Goal: Contribute content: Add original content to the website for others to see

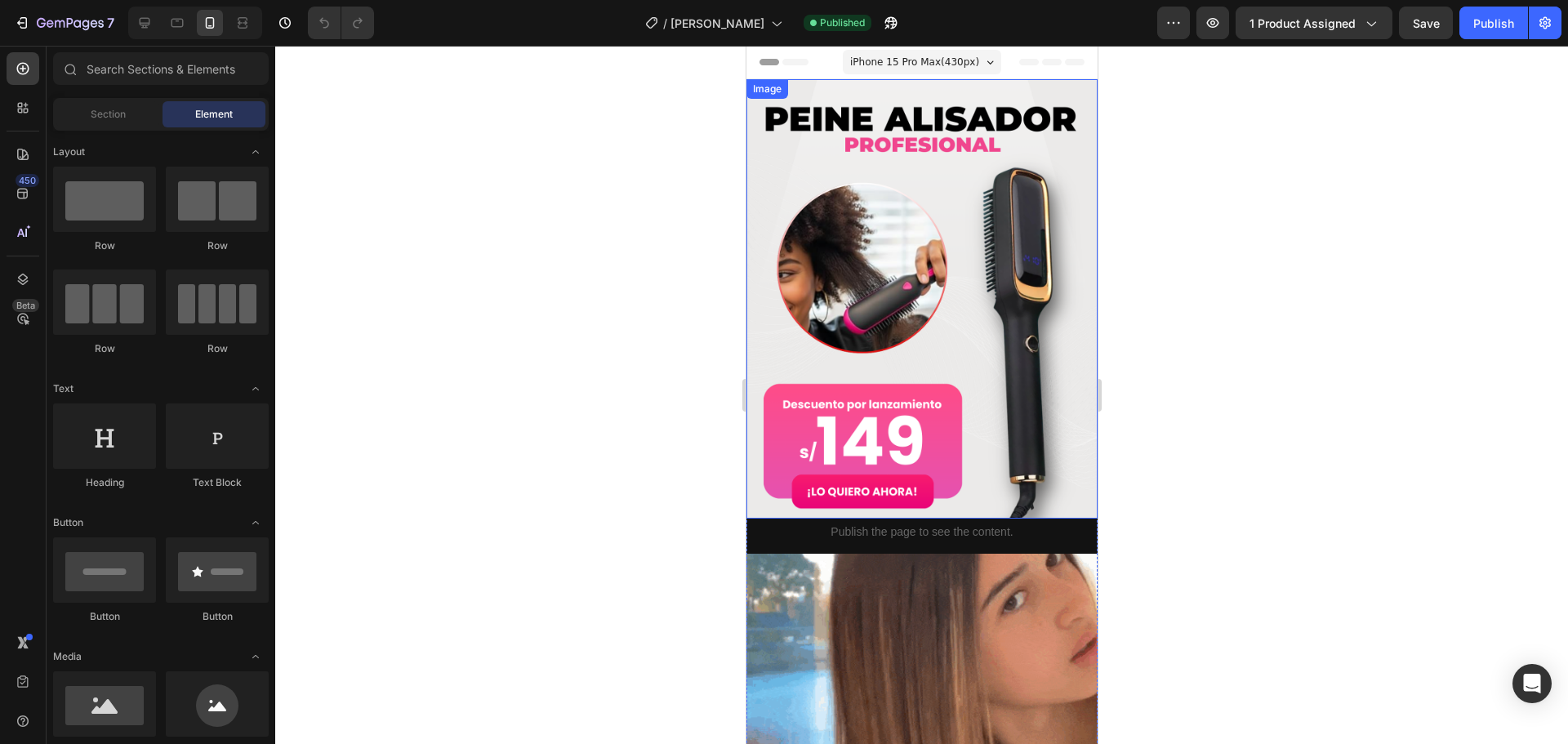
click at [895, 289] on img at bounding box center [921, 298] width 351 height 439
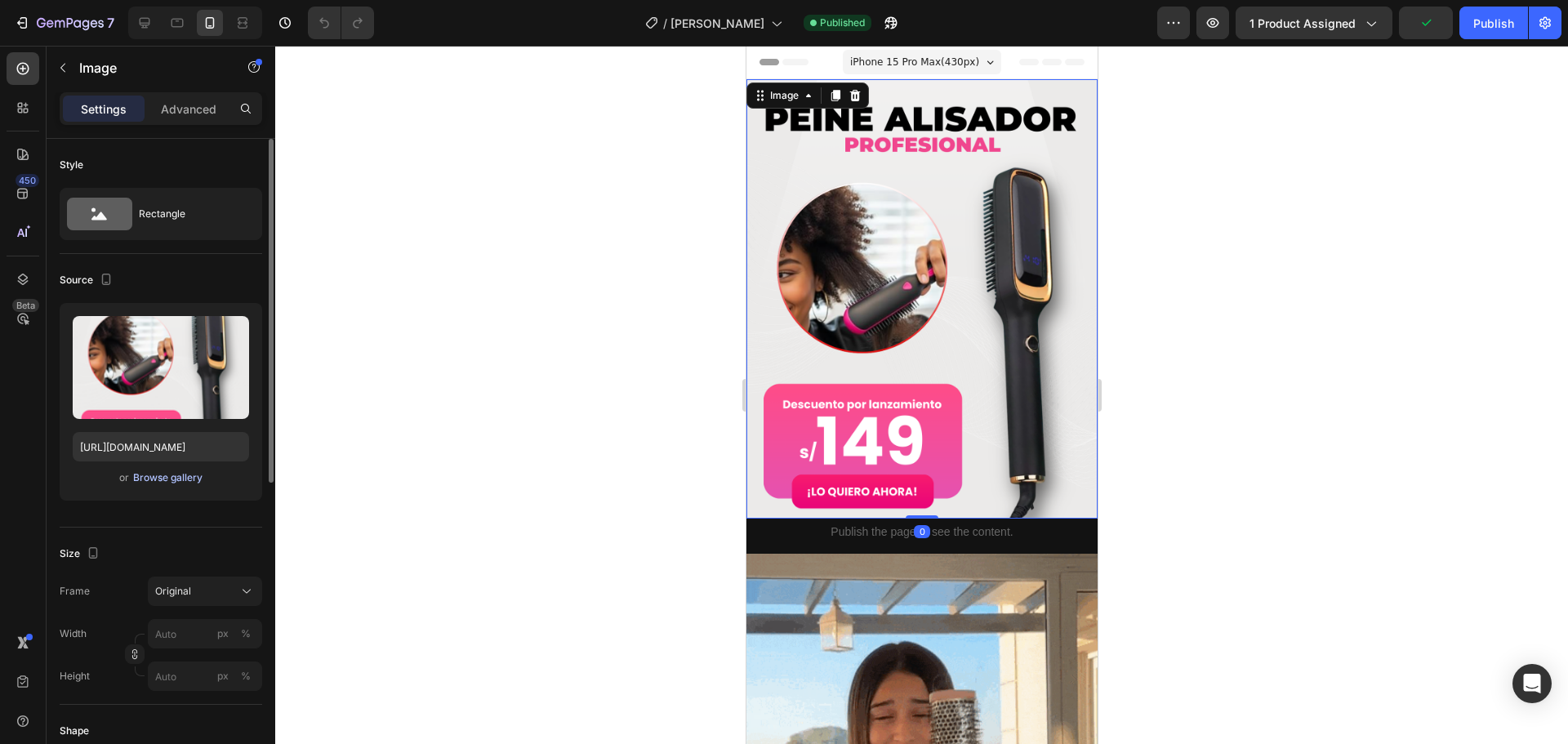
click at [180, 479] on div "Browse gallery" at bounding box center [167, 477] width 70 height 15
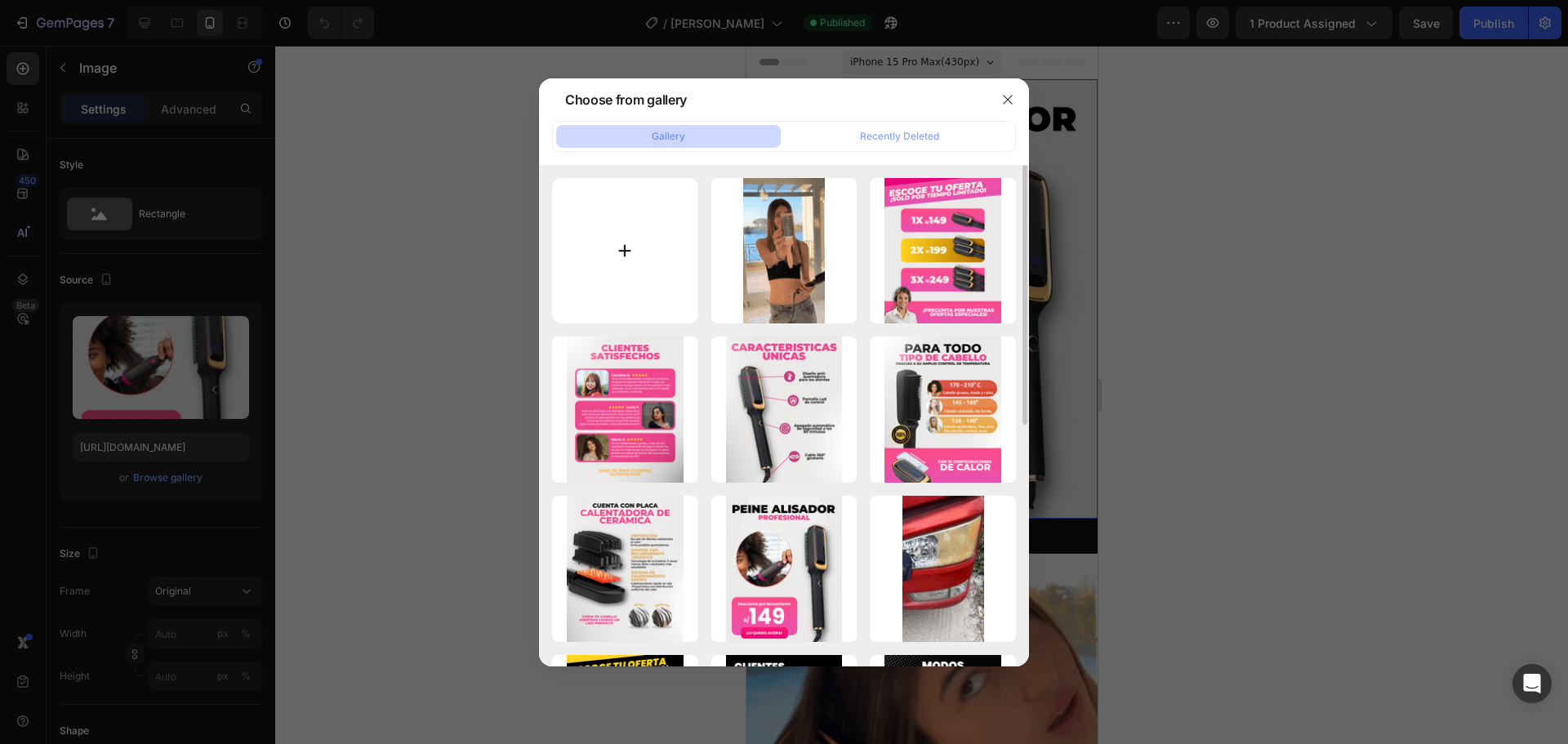
click at [682, 230] on input "file" at bounding box center [625, 251] width 146 height 146
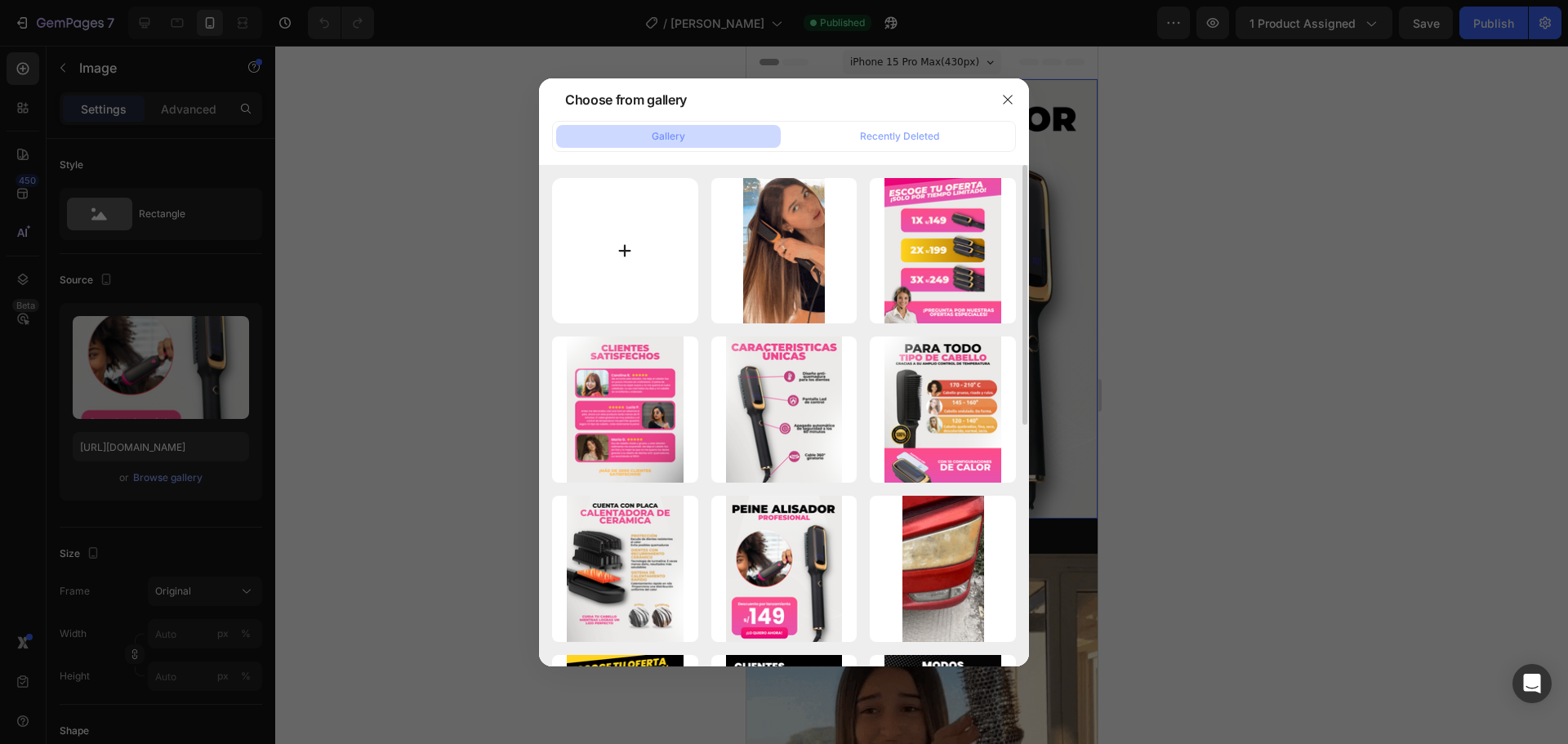
type input "C:\fakepath\Texto del párrafo (2).png"
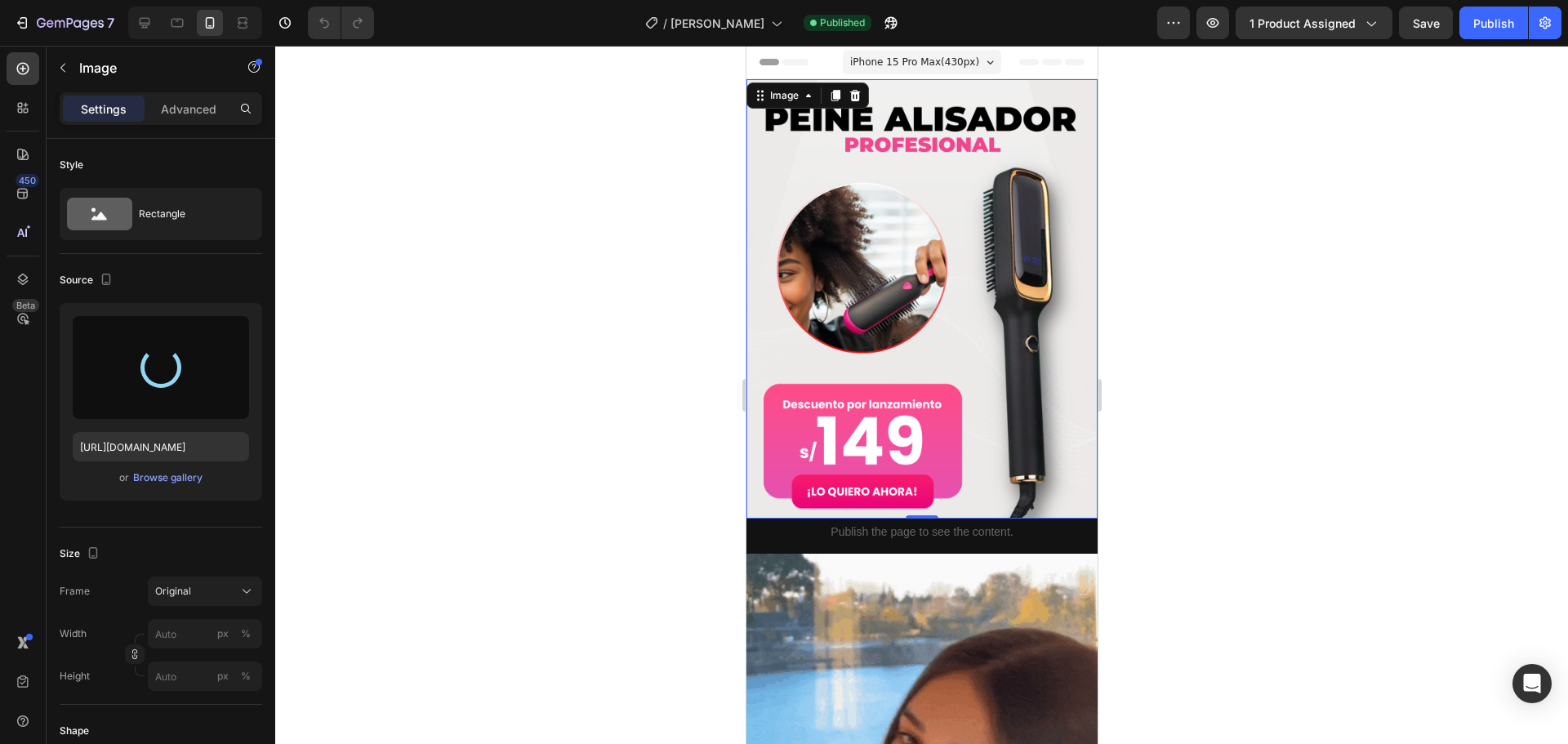
type input "[URL][DOMAIN_NAME]"
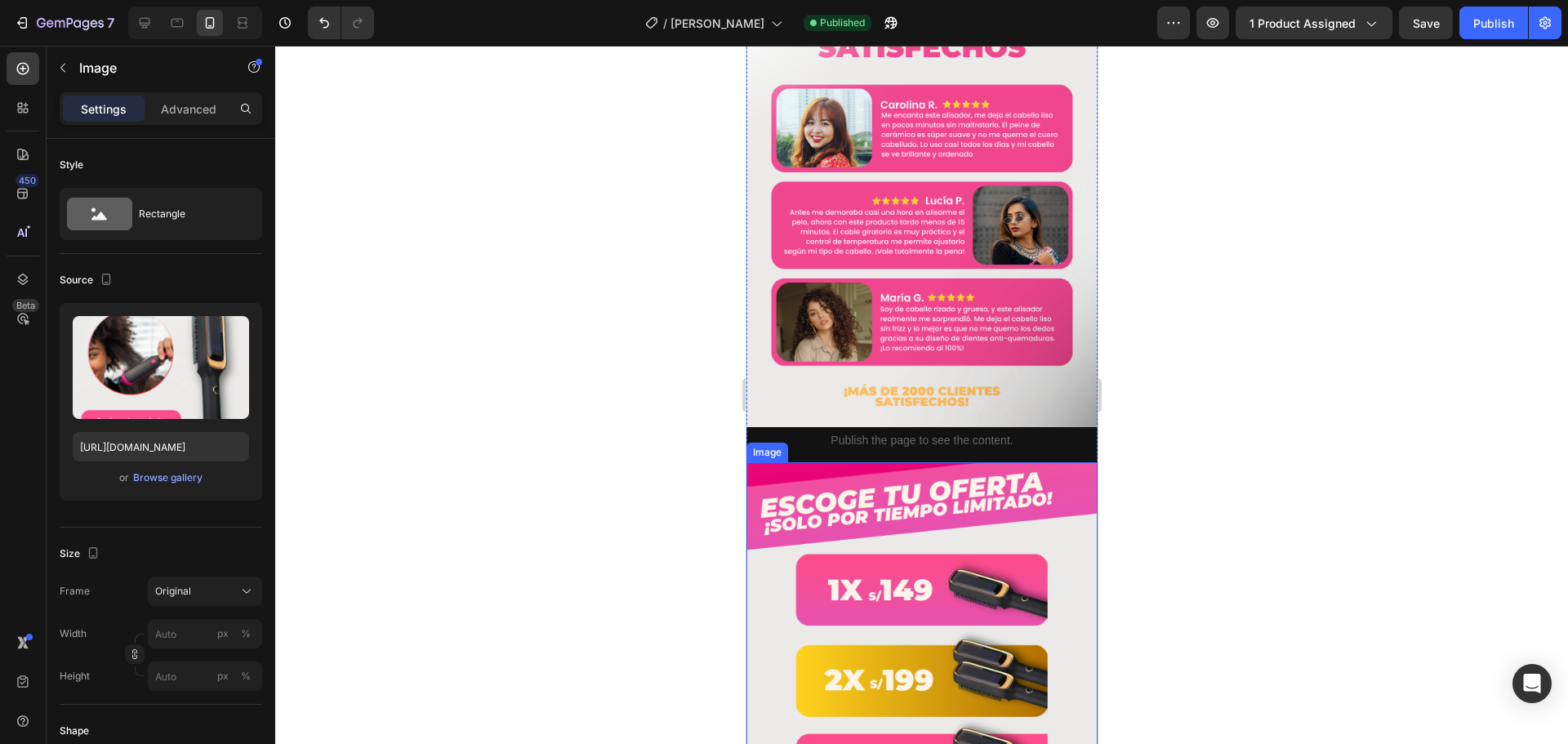
scroll to position [2696, 0]
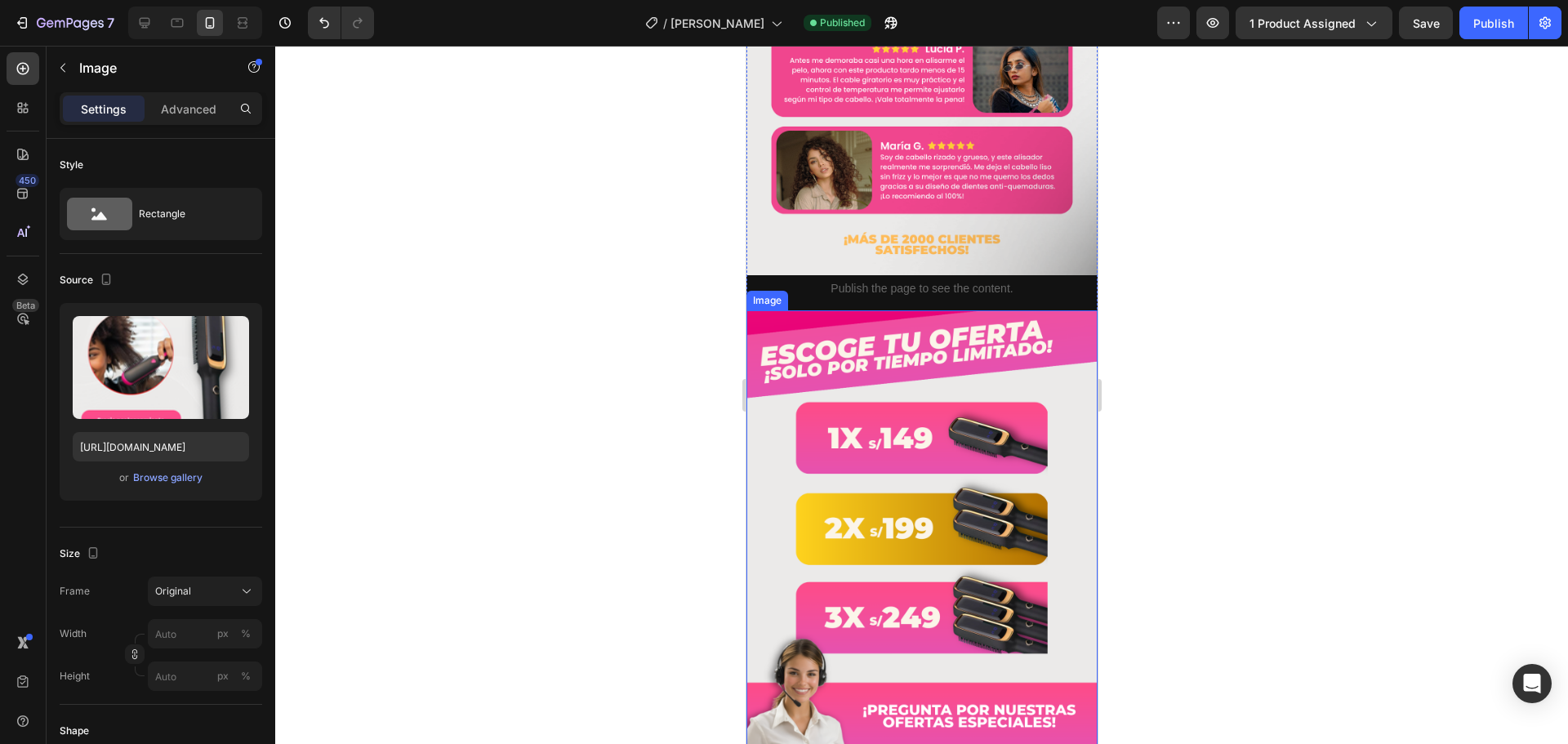
click at [942, 419] on img at bounding box center [921, 530] width 351 height 439
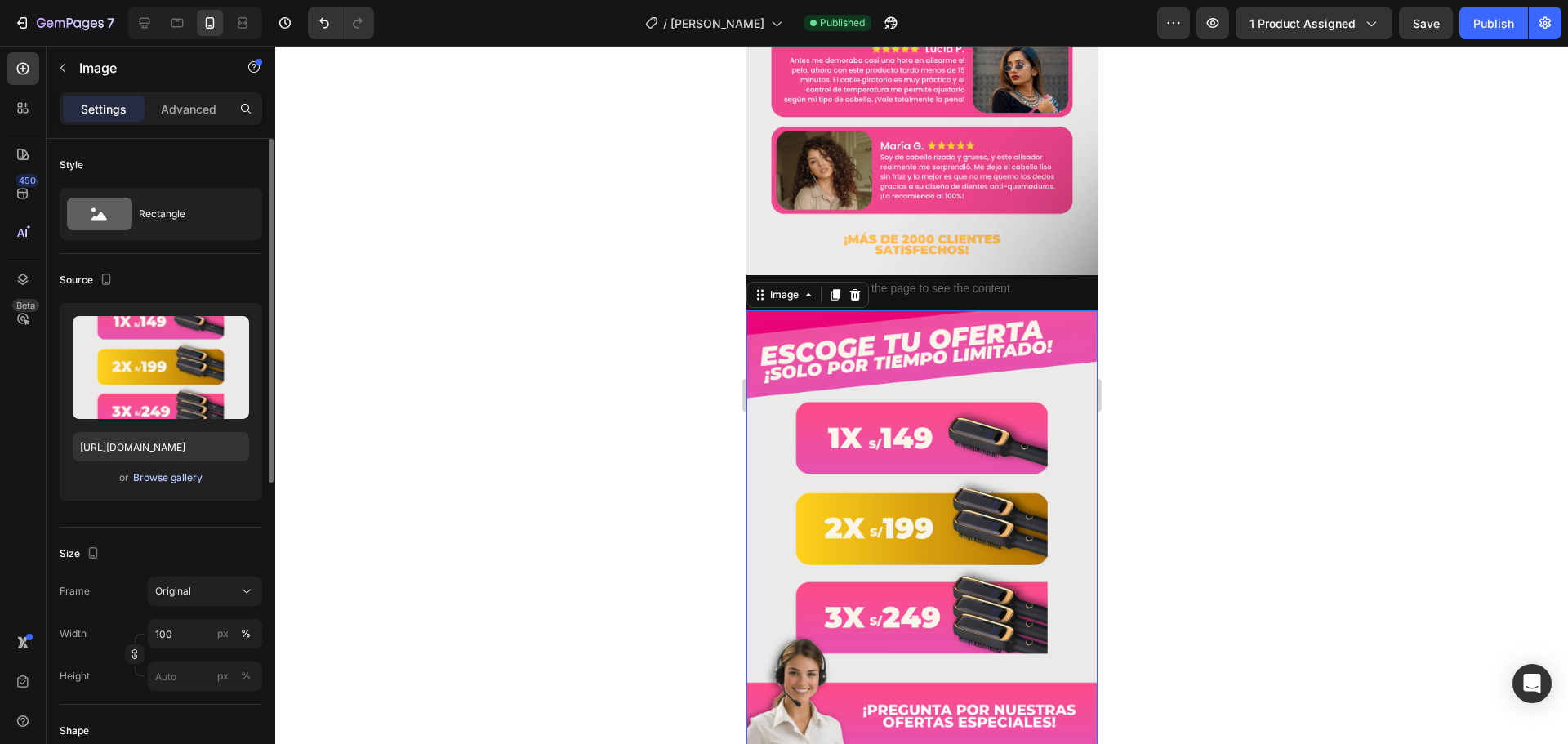
click at [144, 481] on div "Browse gallery" at bounding box center [167, 477] width 70 height 15
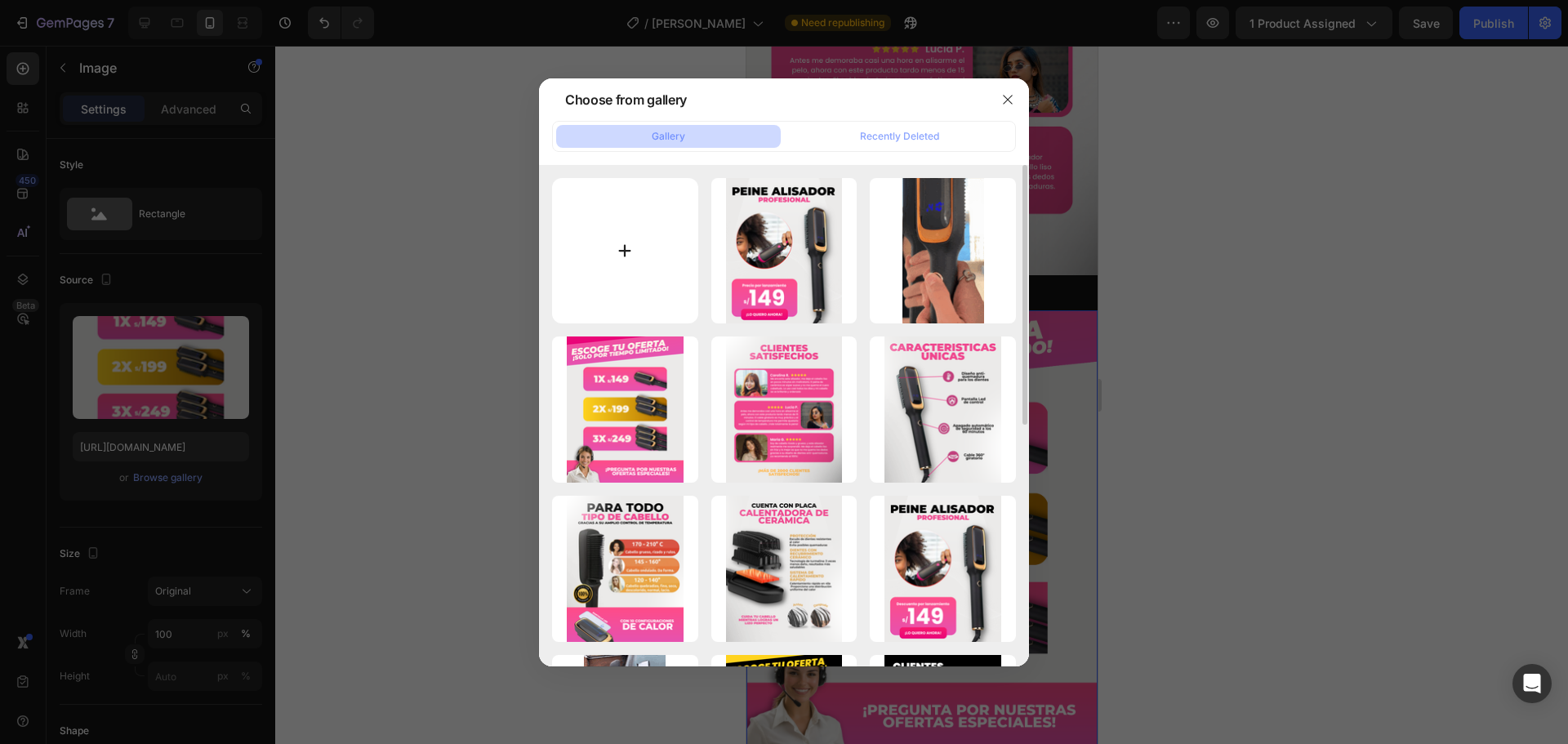
click at [653, 273] on input "file" at bounding box center [625, 251] width 146 height 146
click at [1005, 98] on icon "button" at bounding box center [1008, 99] width 13 height 13
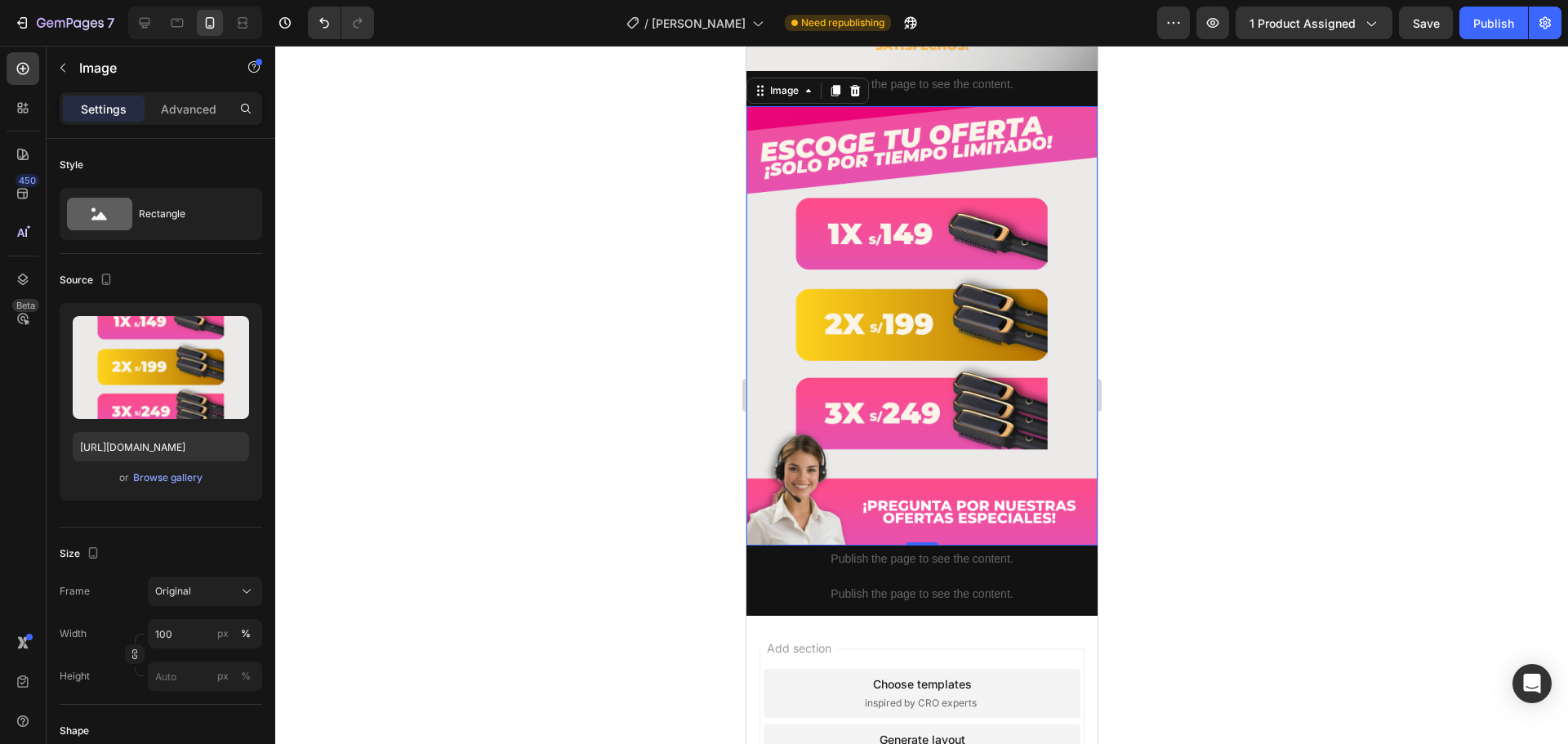
scroll to position [2802, 0]
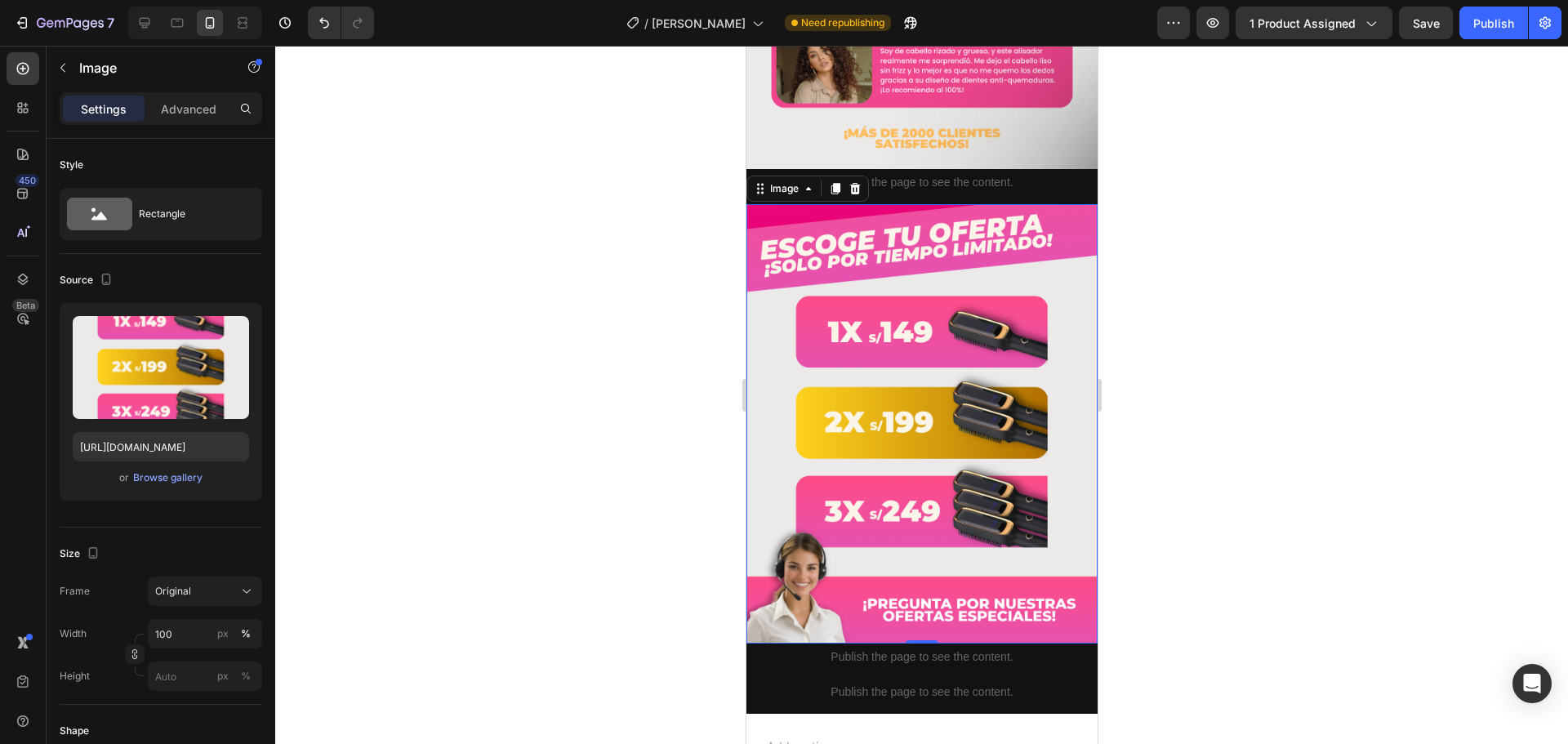
click at [938, 357] on img at bounding box center [921, 424] width 351 height 439
click at [185, 475] on div "Browse gallery" at bounding box center [167, 477] width 70 height 15
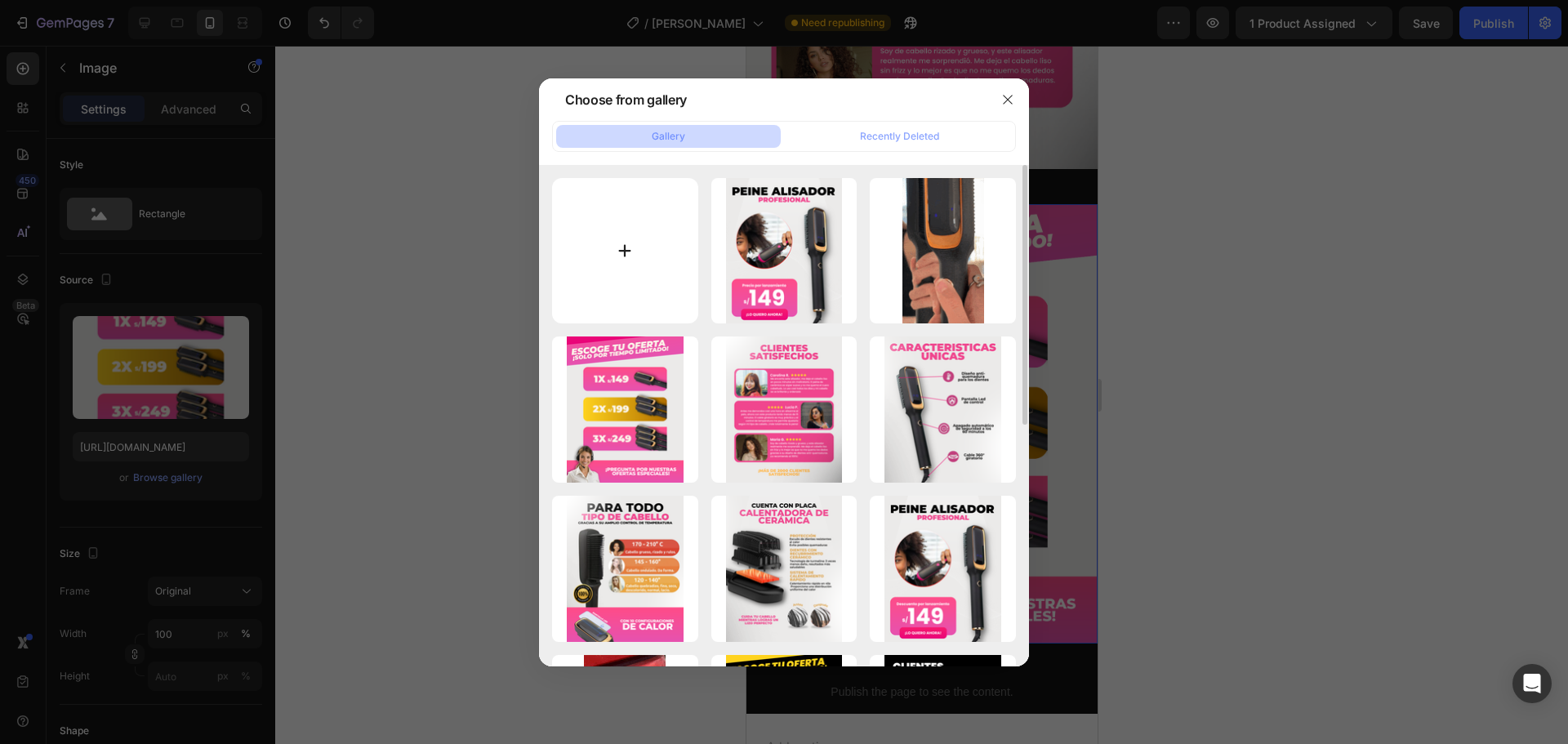
click at [637, 257] on input "file" at bounding box center [625, 251] width 146 height 146
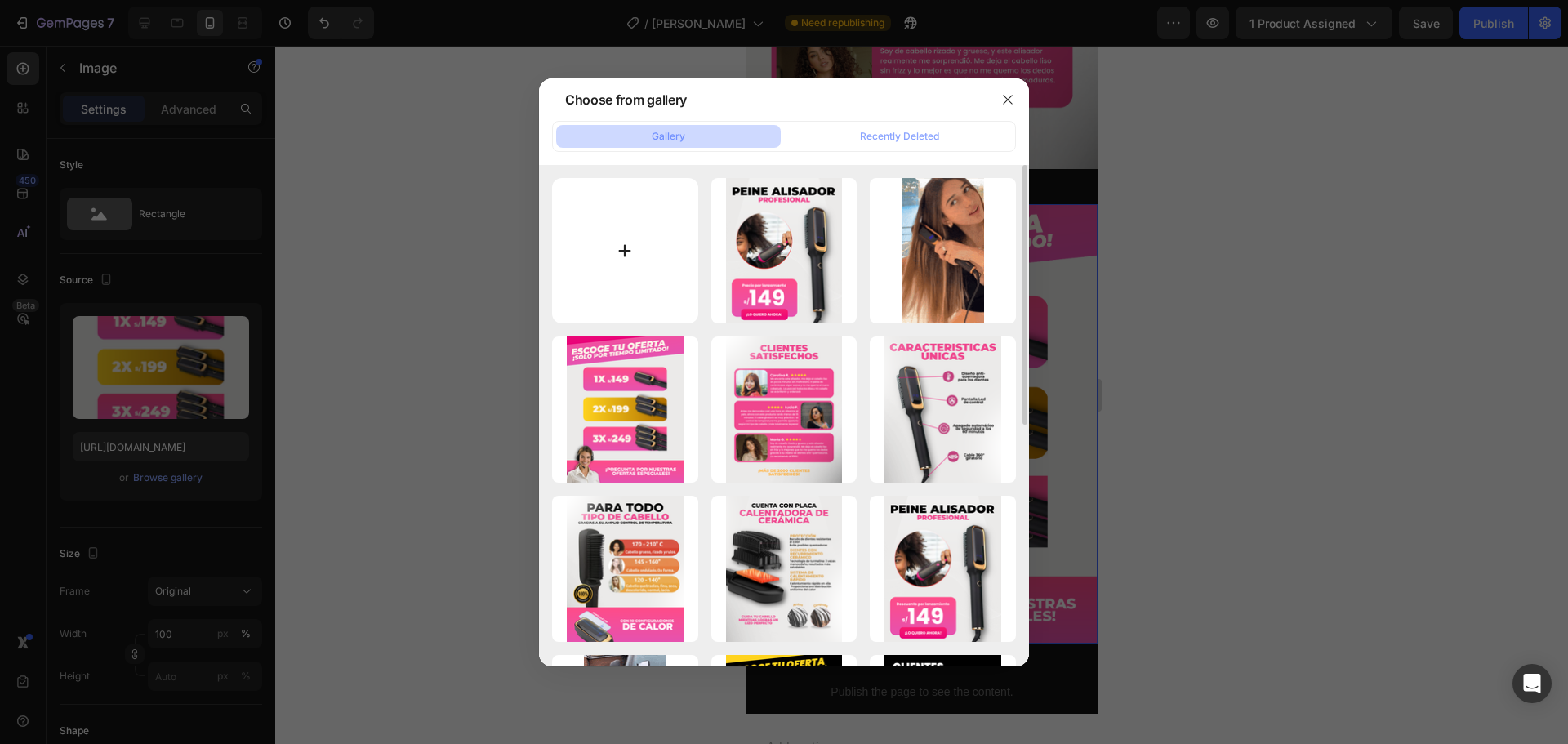
type input "C:\fakepath\5 (3).png"
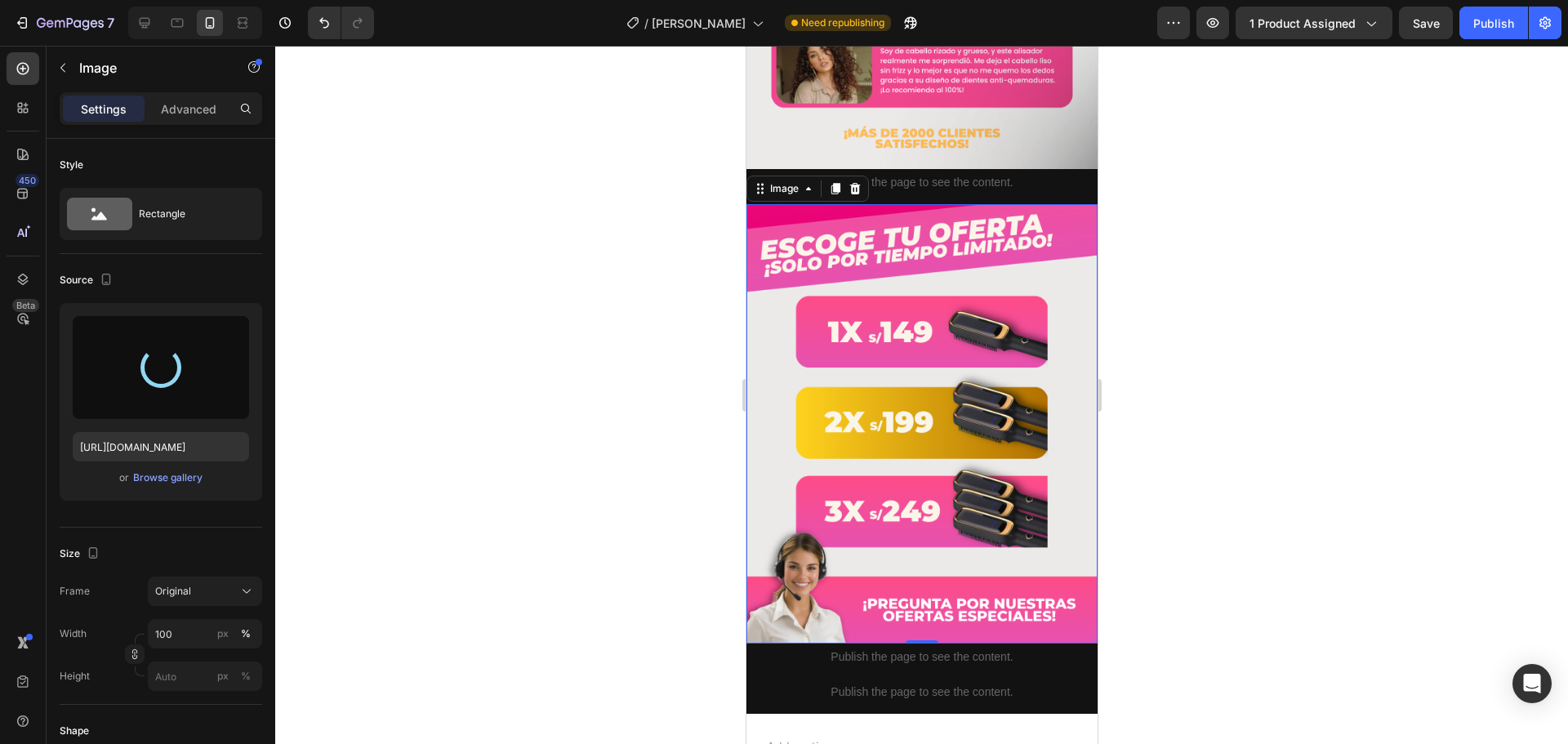
type input "[URL][DOMAIN_NAME]"
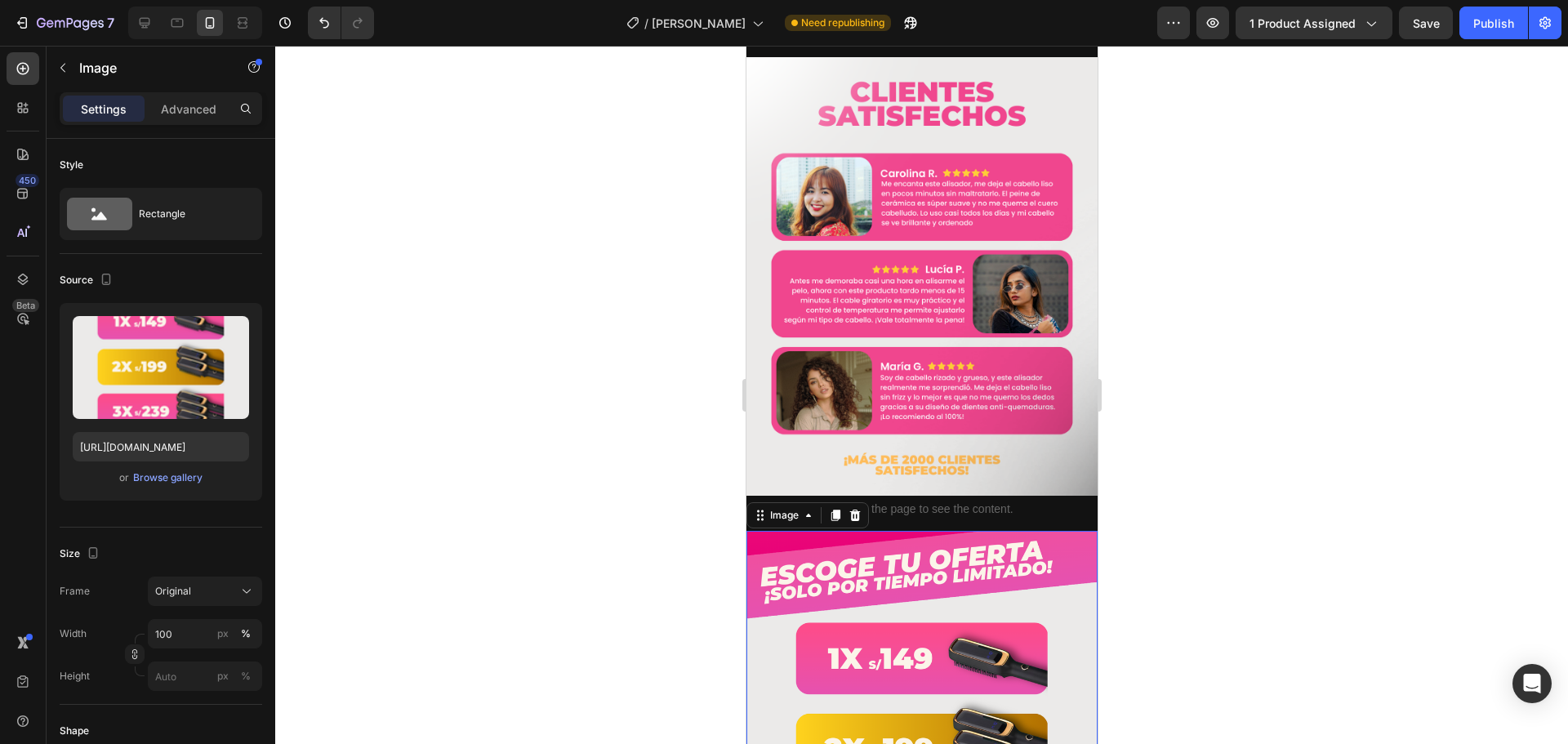
scroll to position [2312, 0]
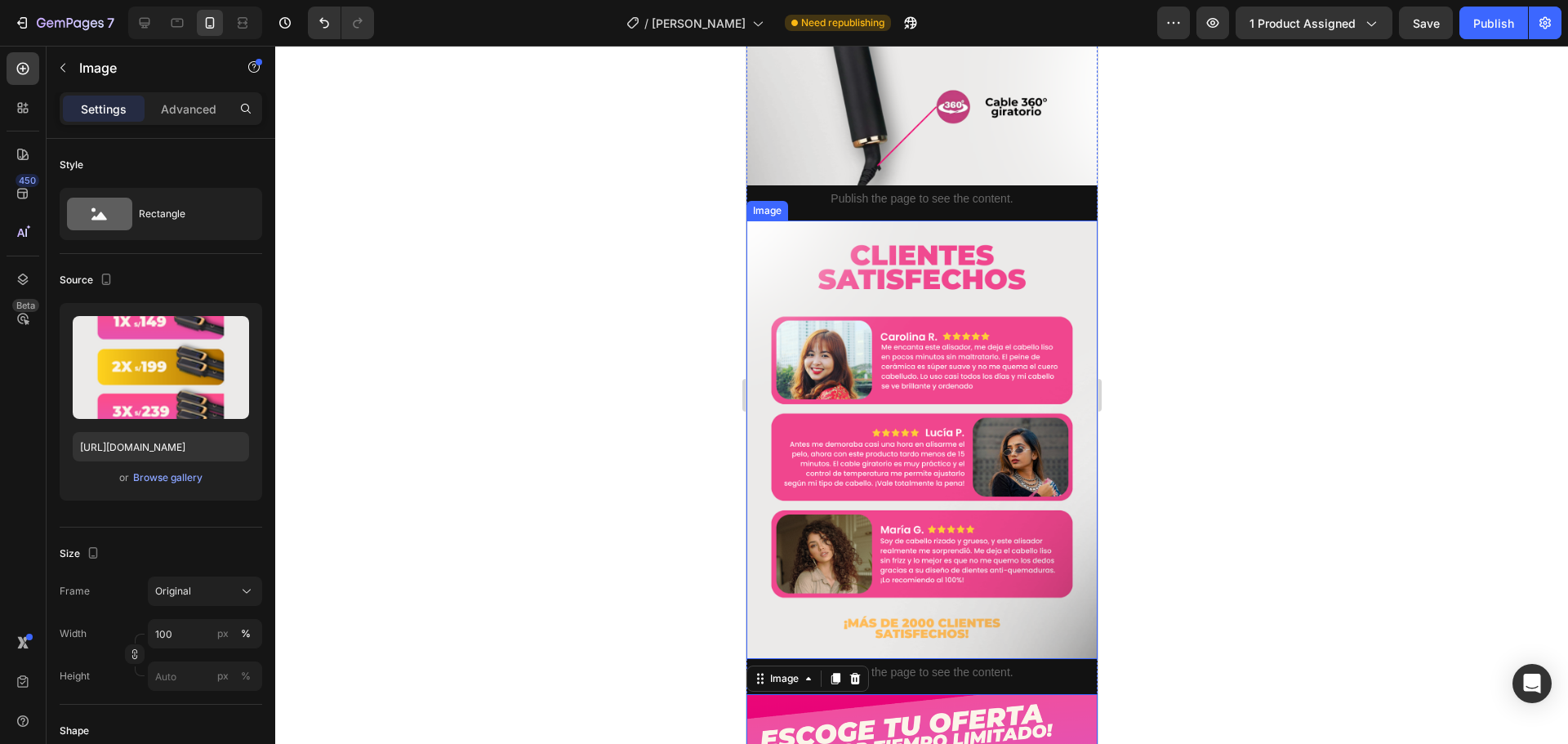
click at [927, 293] on img at bounding box center [921, 440] width 351 height 439
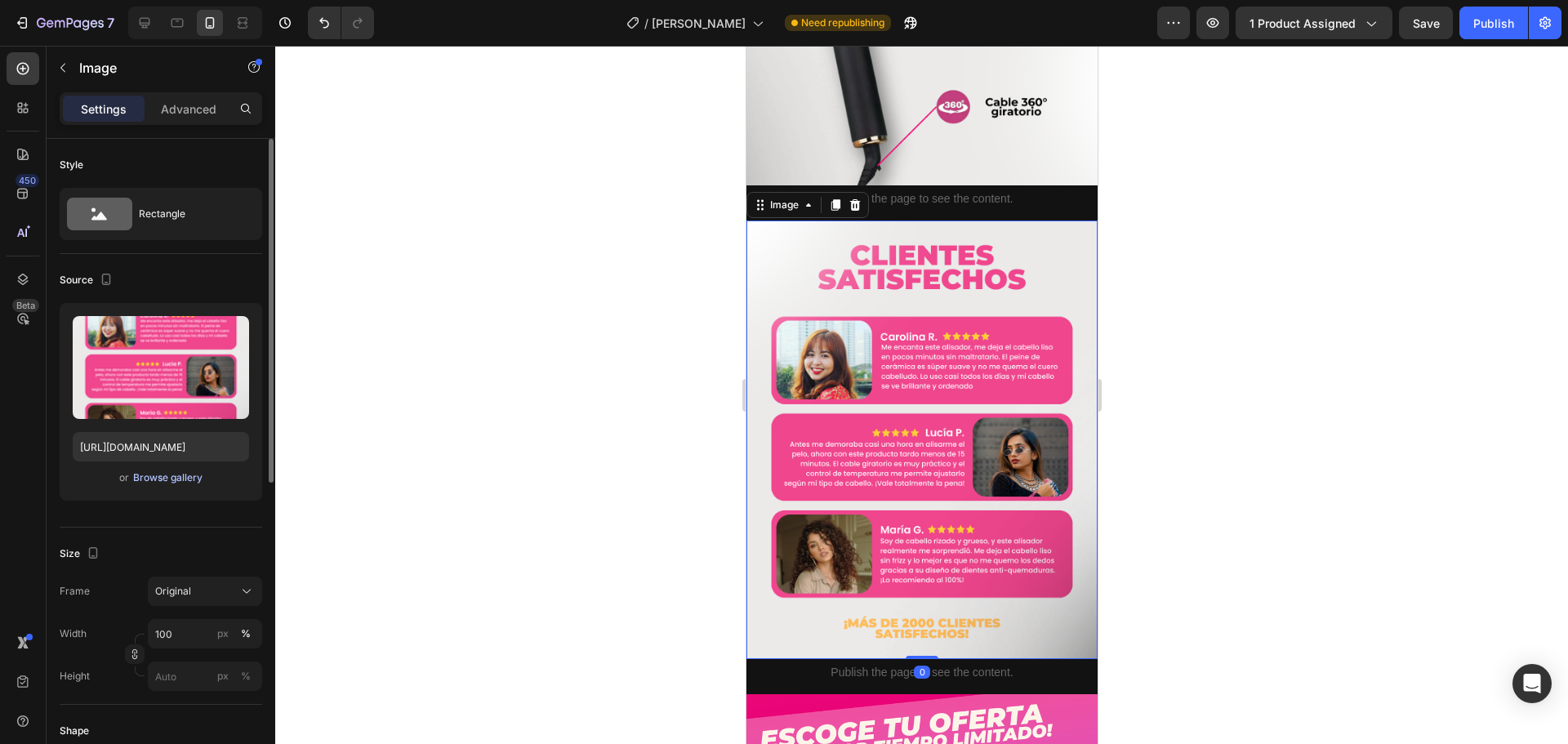
click at [149, 480] on div "Browse gallery" at bounding box center [167, 477] width 70 height 15
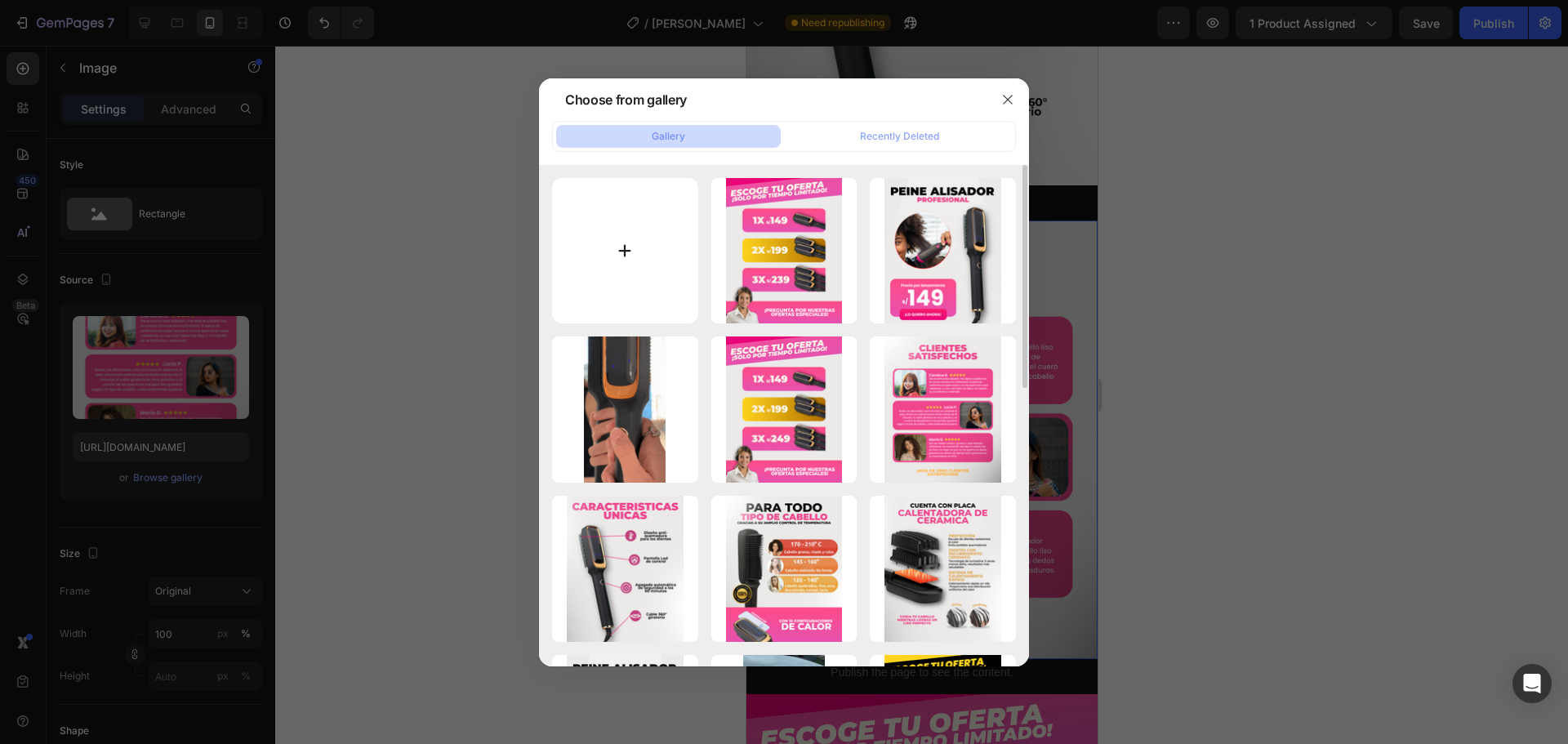
click at [628, 277] on input "file" at bounding box center [625, 251] width 146 height 146
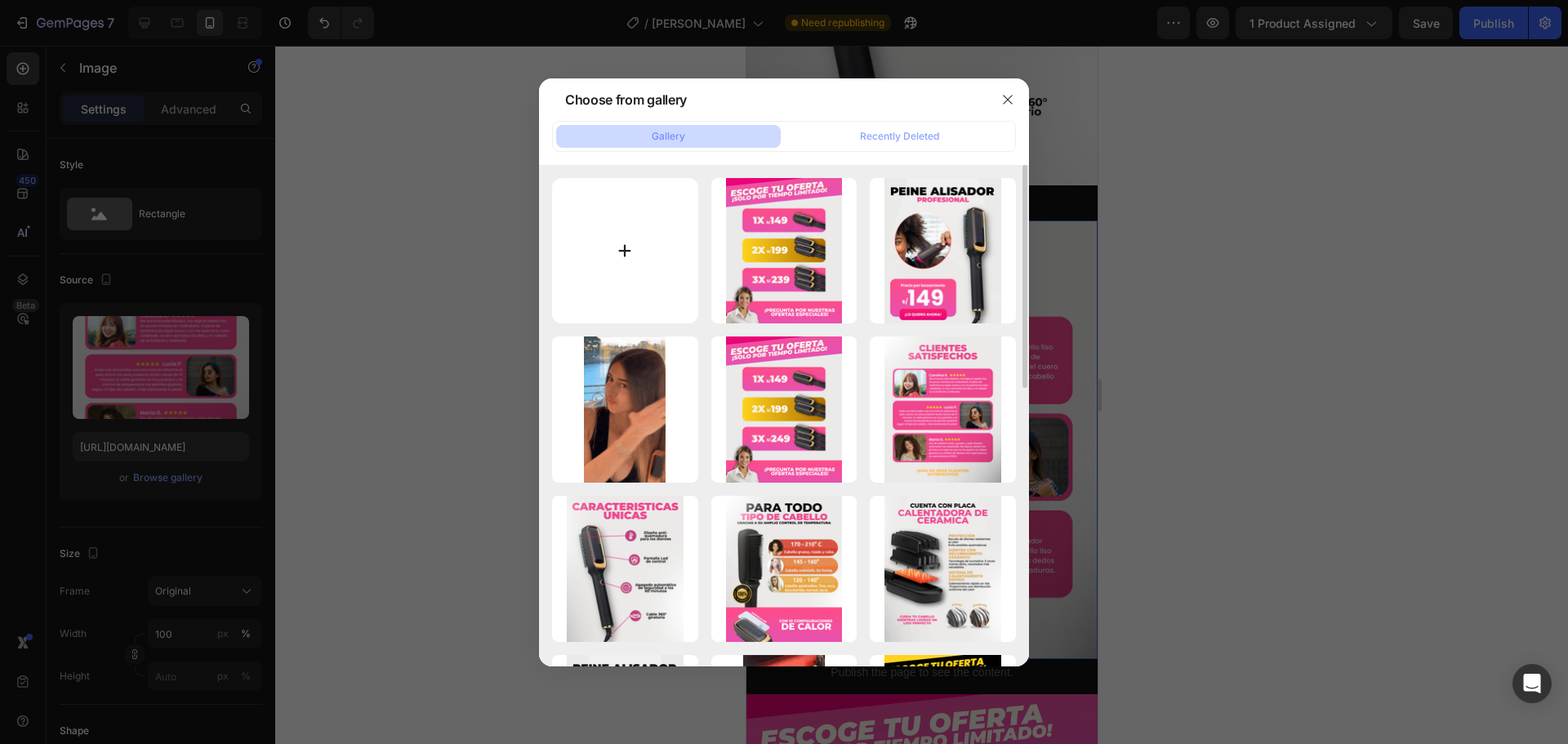
type input "C:\fakepath\6 (2).png"
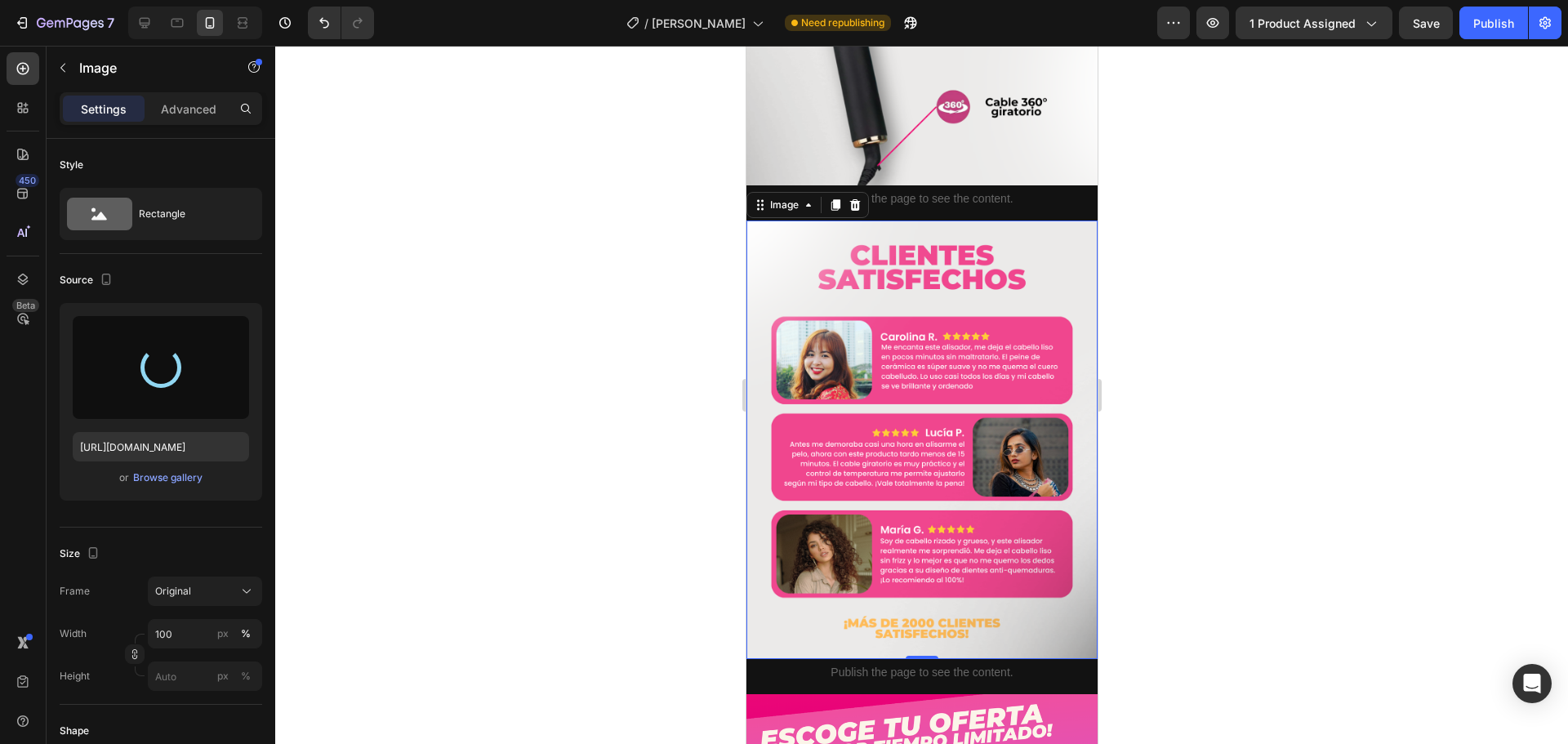
type input "[URL][DOMAIN_NAME]"
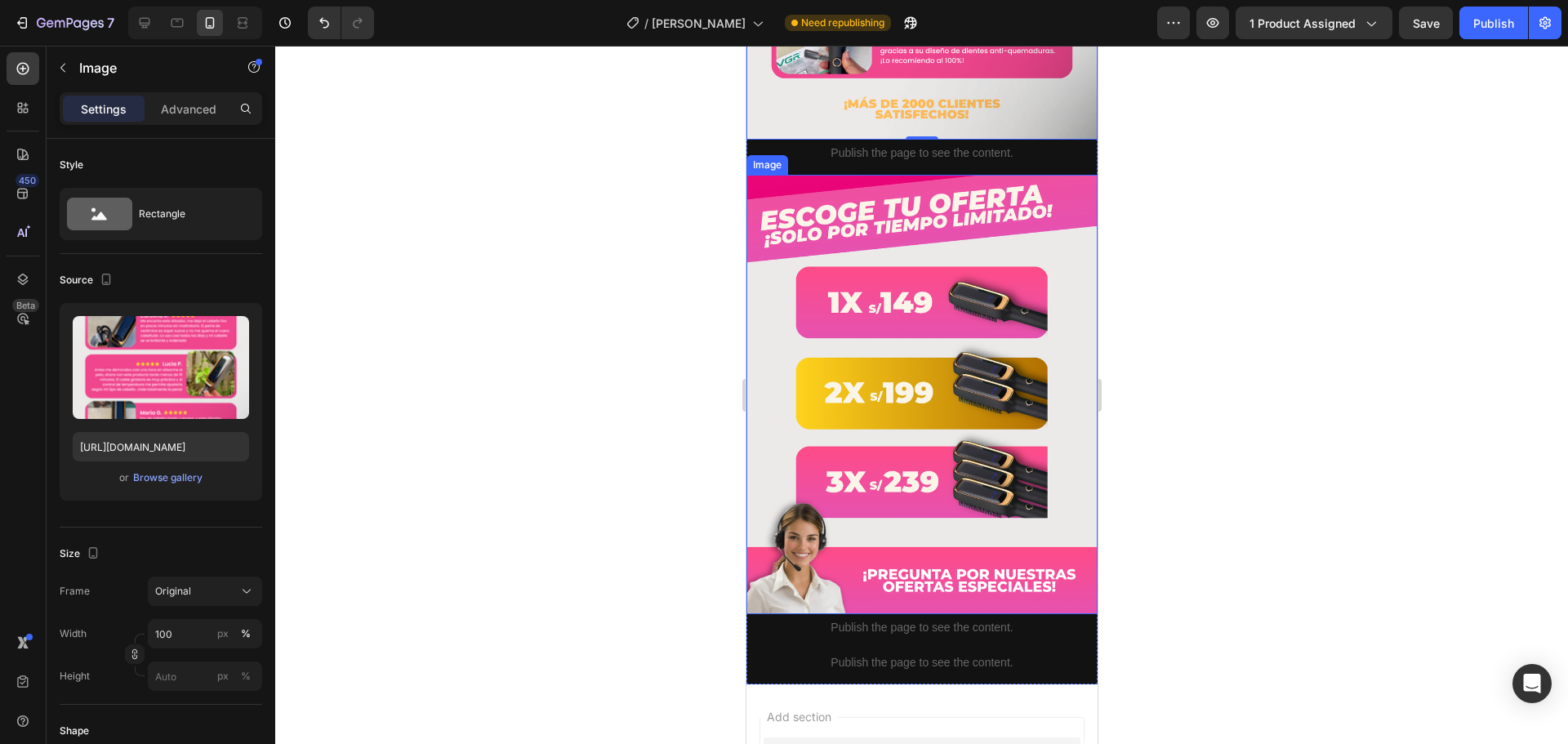
scroll to position [2965, 0]
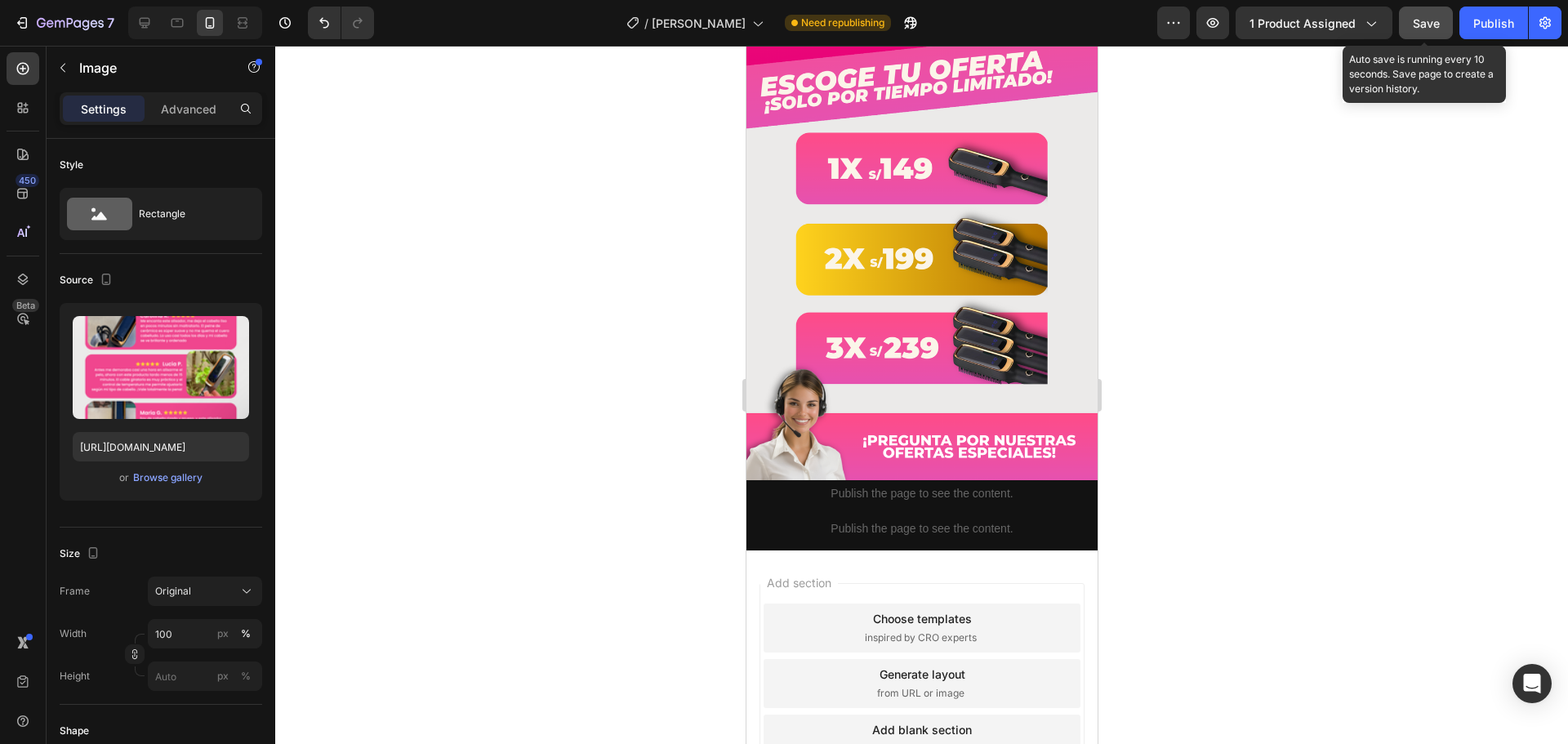
click at [1434, 29] on span "Save" at bounding box center [1426, 24] width 27 height 14
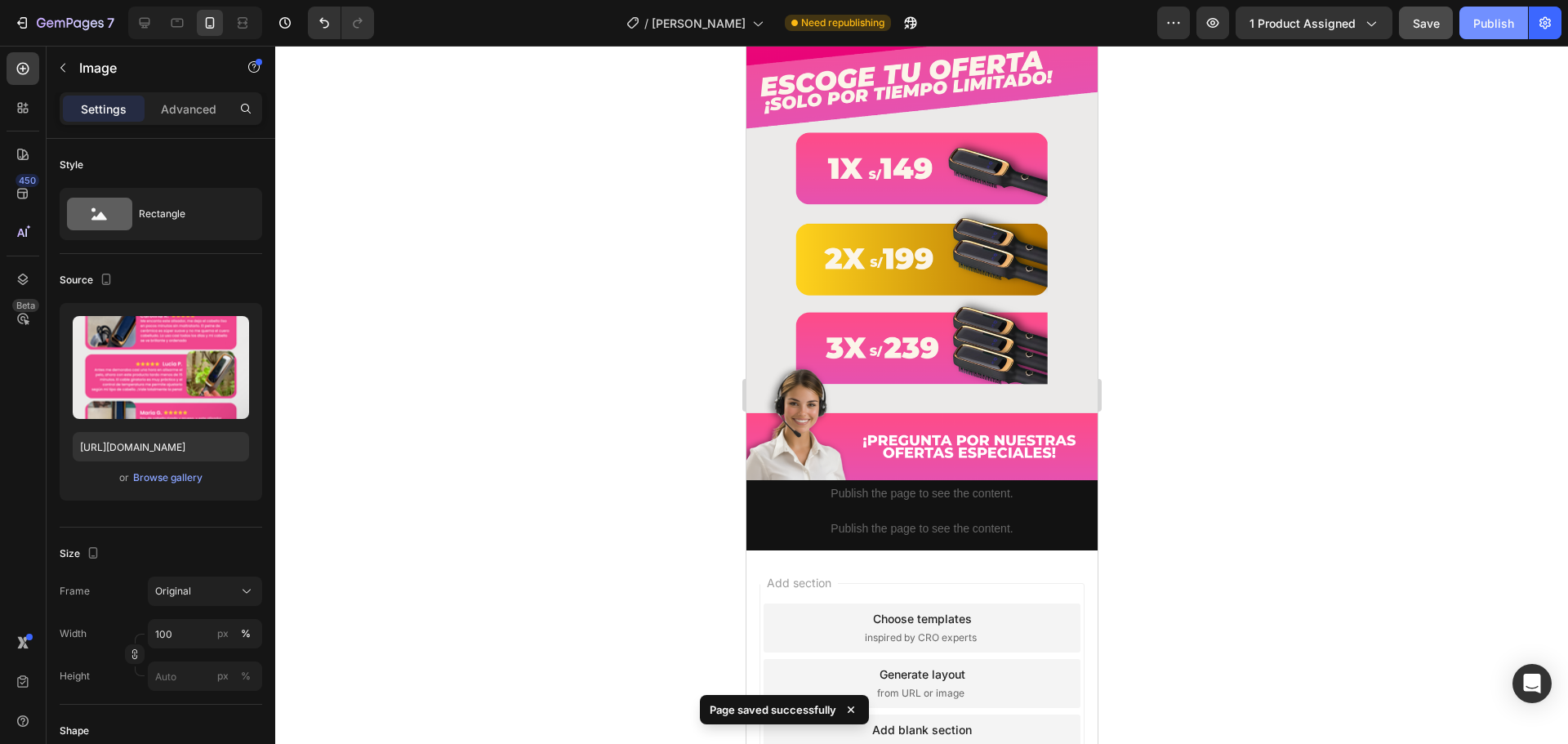
click at [1480, 15] on div "Publish" at bounding box center [1494, 23] width 40 height 17
click at [1475, 30] on div "Publish" at bounding box center [1494, 23] width 40 height 17
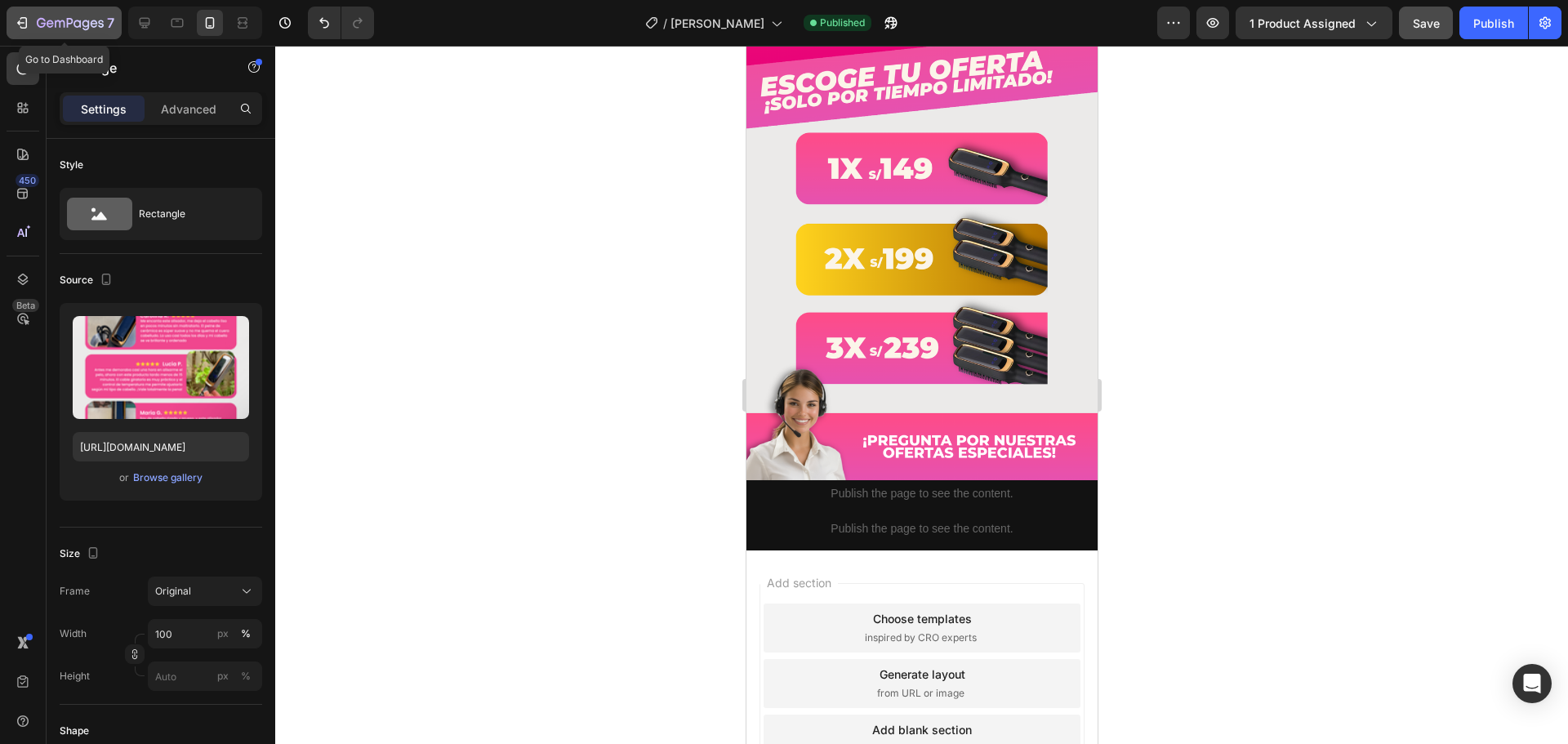
click at [54, 26] on icon "button" at bounding box center [70, 24] width 67 height 14
